Goal: Task Accomplishment & Management: Use online tool/utility

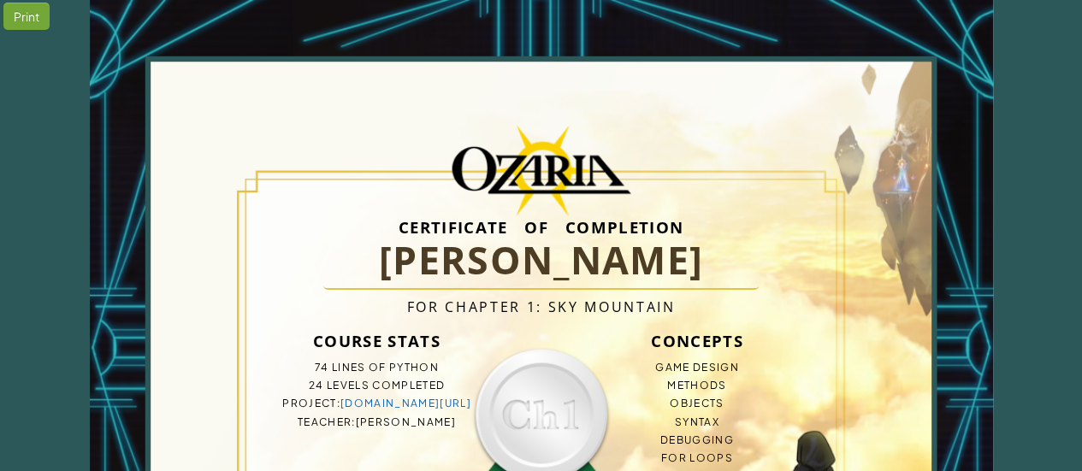
scroll to position [86, 0]
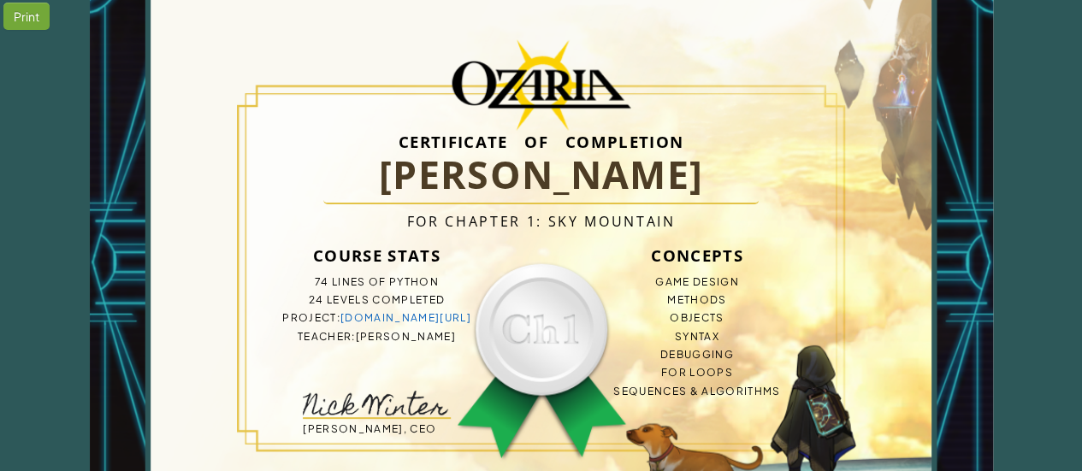
drag, startPoint x: 315, startPoint y: 279, endPoint x: 446, endPoint y: 275, distance: 131.8
click at [446, 275] on li "74 lines of Python" at bounding box center [377, 282] width 246 height 18
drag, startPoint x: 407, startPoint y: 319, endPoint x: 374, endPoint y: 316, distance: 33.5
click at [374, 316] on link "bit.ly/469HhdE" at bounding box center [405, 317] width 131 height 13
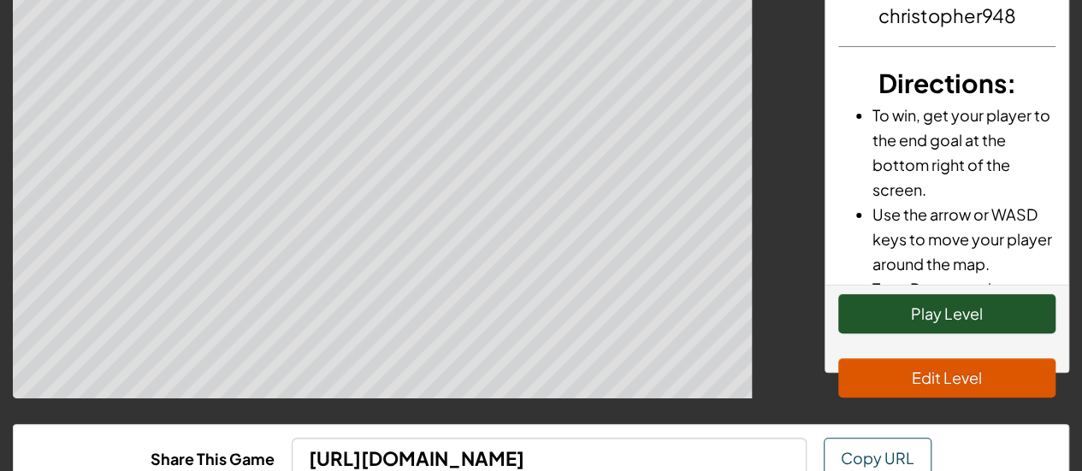
scroll to position [193, 0]
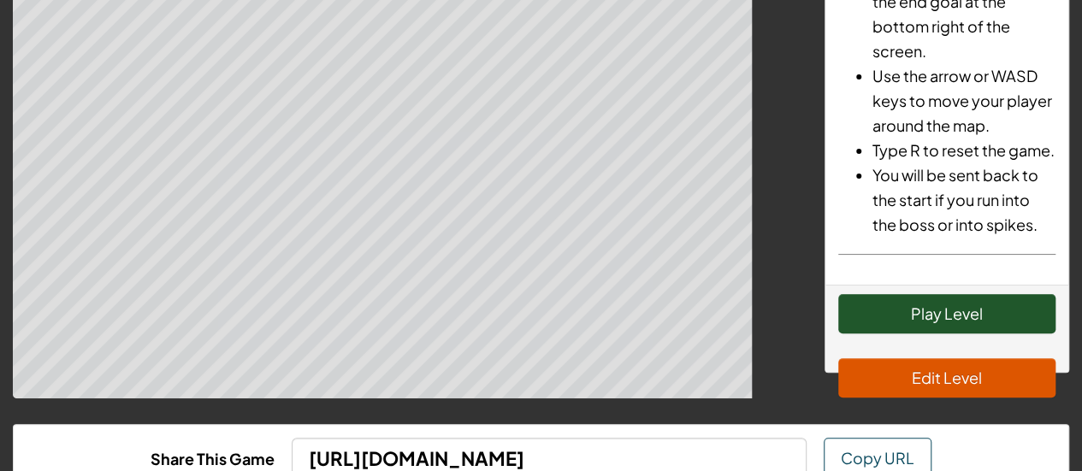
drag, startPoint x: 761, startPoint y: 227, endPoint x: 761, endPoint y: 130, distance: 96.6
click at [761, 130] on div at bounding box center [406, 162] width 786 height 471
drag, startPoint x: 782, startPoint y: 150, endPoint x: 783, endPoint y: 239, distance: 89.0
click at [783, 239] on div at bounding box center [406, 162] width 786 height 471
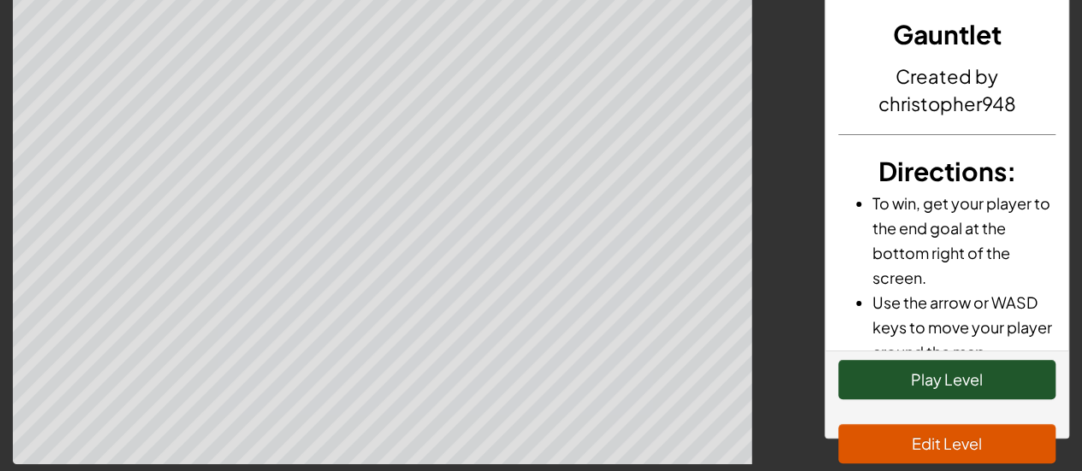
scroll to position [21, 0]
